Goal: Register for event/course

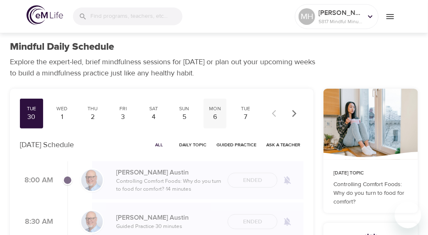
click at [212, 115] on div "6" at bounding box center [215, 118] width 17 height 10
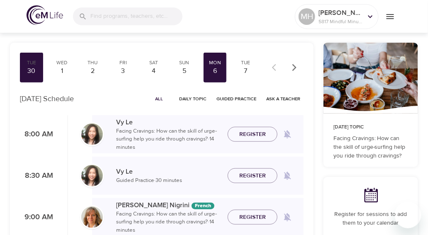
scroll to position [55, 0]
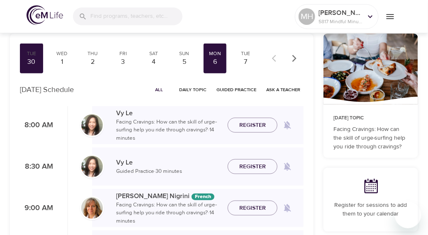
click at [254, 125] on span "Register" at bounding box center [253, 125] width 27 height 10
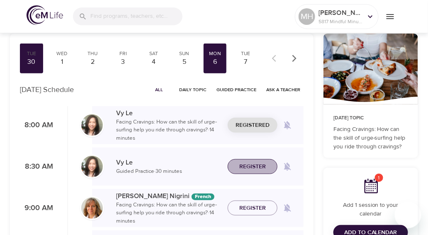
click at [249, 168] on span "Register" at bounding box center [253, 167] width 27 height 10
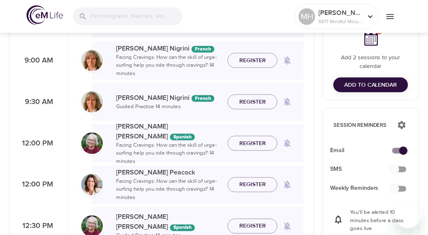
scroll to position [221, 0]
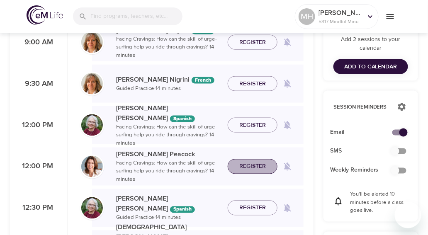
click at [244, 164] on span "Register" at bounding box center [253, 167] width 27 height 10
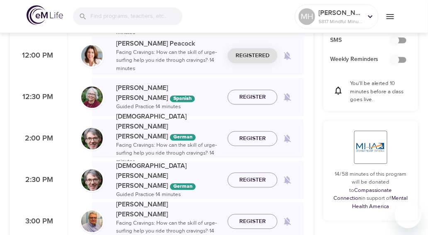
scroll to position [387, 0]
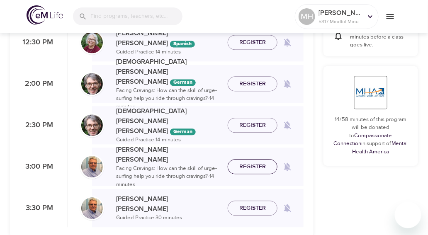
click at [245, 165] on span "Register" at bounding box center [253, 167] width 27 height 10
click at [251, 206] on span "Register" at bounding box center [253, 208] width 27 height 10
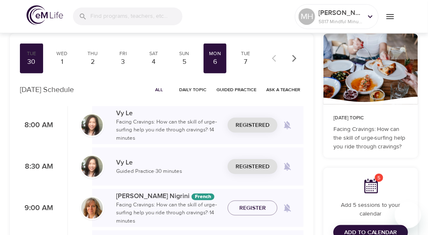
scroll to position [0, 0]
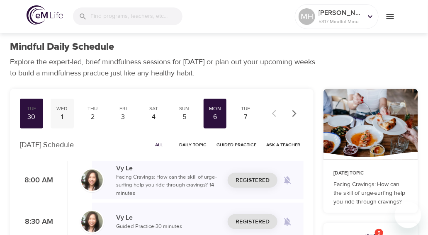
click at [59, 114] on div "1" at bounding box center [62, 118] width 17 height 10
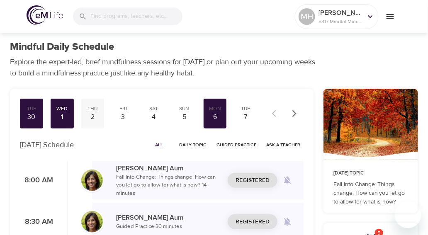
click at [100, 115] on div "2" at bounding box center [93, 118] width 17 height 10
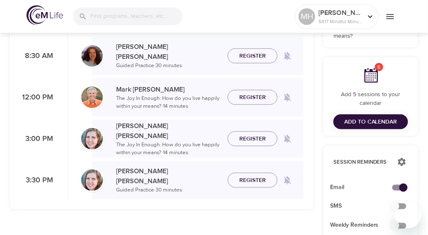
scroll to position [55, 0]
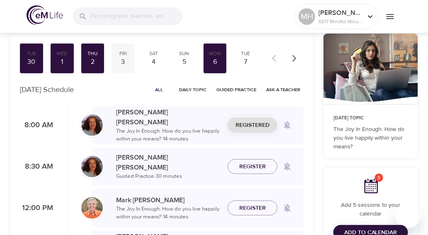
click at [122, 61] on div "3" at bounding box center [123, 62] width 17 height 10
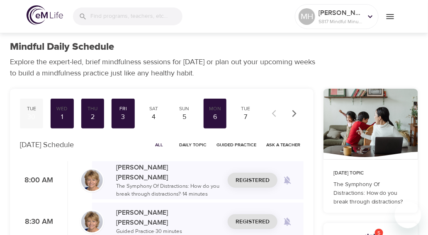
click at [37, 115] on div "30" at bounding box center [31, 118] width 17 height 10
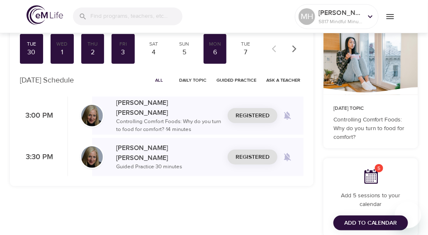
scroll to position [55, 0]
